Goal: Check status: Check status

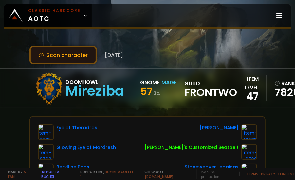
click at [75, 53] on button "Scan character" at bounding box center [62, 55] width 67 height 19
click at [74, 55] on button "Scan character" at bounding box center [62, 55] width 67 height 19
click at [73, 57] on button "Scan character" at bounding box center [62, 55] width 67 height 19
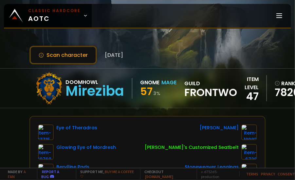
click at [67, 65] on div "Scan character [DATE] Doomhowl Mireziba Gnome Mage 57 3 % guild Frontwo item le…" at bounding box center [147, 84] width 295 height 168
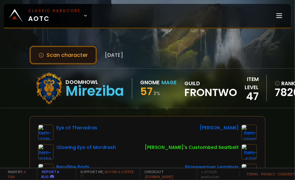
click at [73, 58] on button "Scan character" at bounding box center [62, 55] width 67 height 19
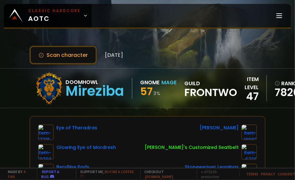
click at [180, 43] on div "Scan character [DATE] Doomhowl Mireziba Gnome Mage 57 3 % guild Frontwo item le…" at bounding box center [147, 84] width 295 height 168
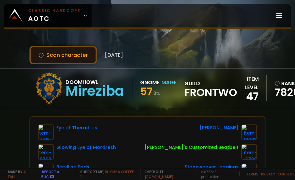
click at [84, 52] on button "Scan character" at bounding box center [62, 55] width 67 height 19
click at [74, 58] on button "Scan character" at bounding box center [62, 55] width 67 height 19
click at [86, 53] on button "Scan character" at bounding box center [62, 55] width 67 height 19
